Goal: Transaction & Acquisition: Purchase product/service

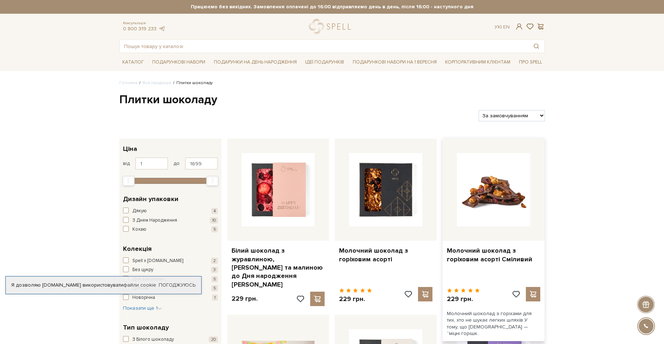
click at [523, 208] on img at bounding box center [493, 189] width 73 height 73
